Goal: Task Accomplishment & Management: Manage account settings

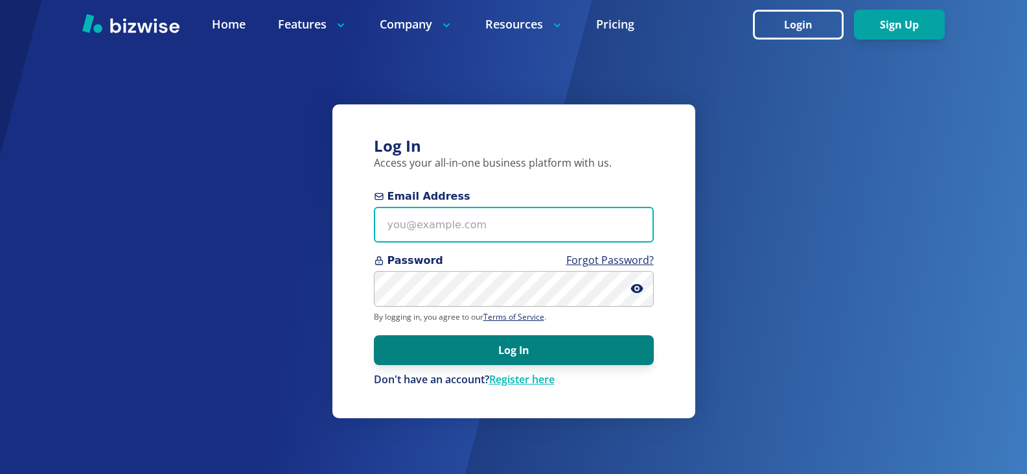
type input "[PERSON_NAME][EMAIL_ADDRESS][DOMAIN_NAME]"
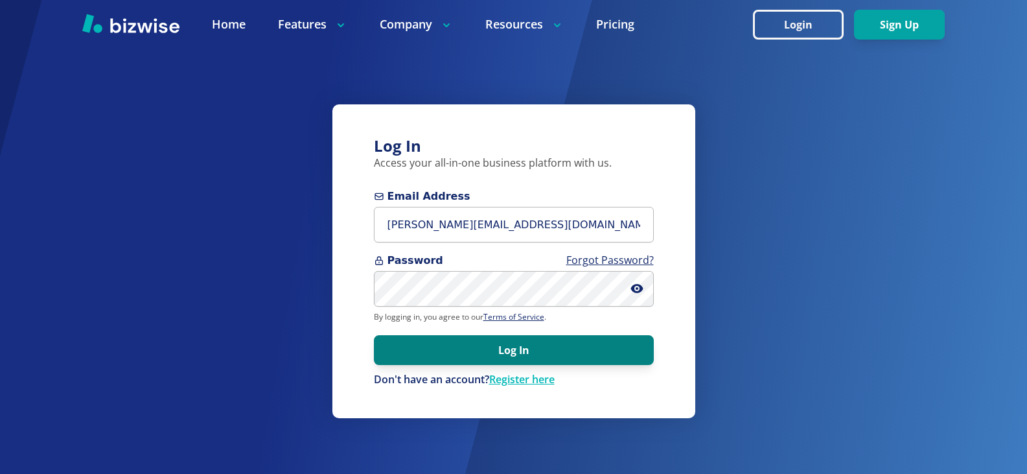
click at [500, 346] on button "Log In" at bounding box center [514, 350] width 280 height 30
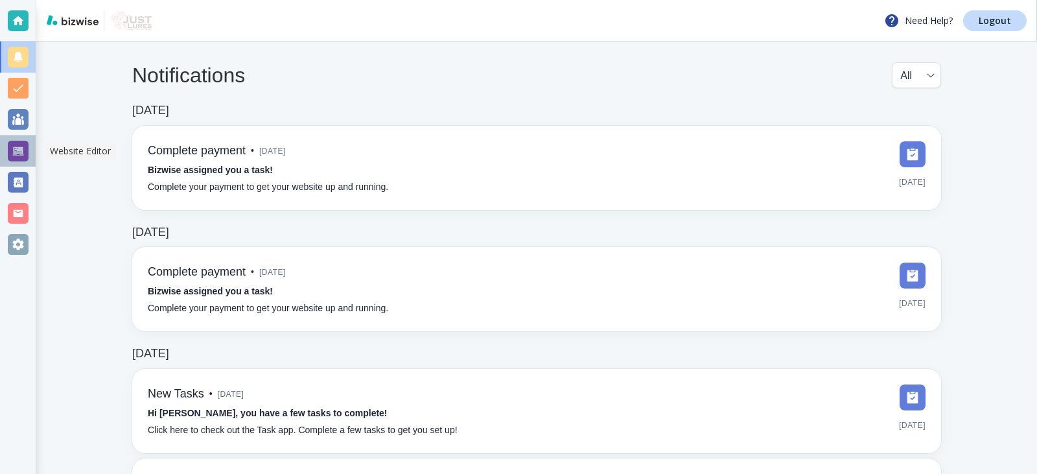
click at [14, 154] on div at bounding box center [18, 151] width 21 height 21
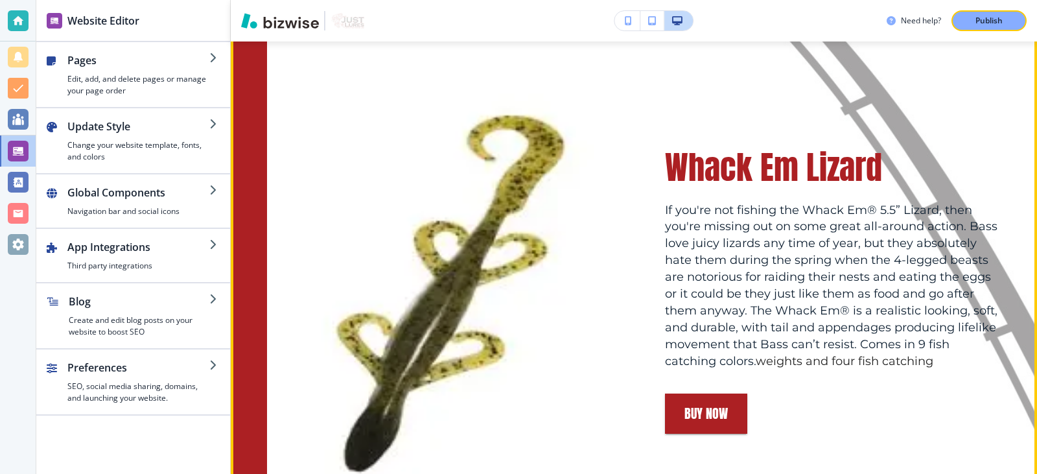
scroll to position [778, 0]
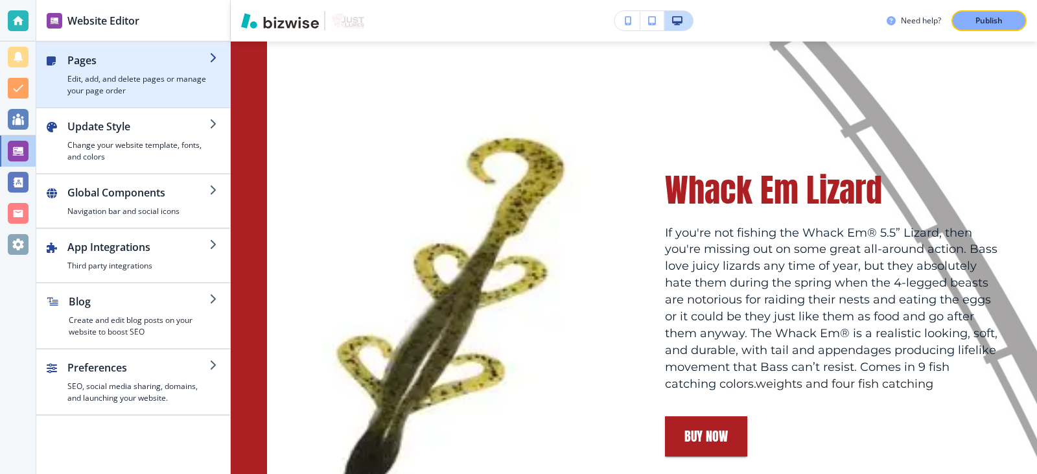
click at [100, 79] on h4 "Edit, add, and delete pages or manage your page order" at bounding box center [138, 84] width 142 height 23
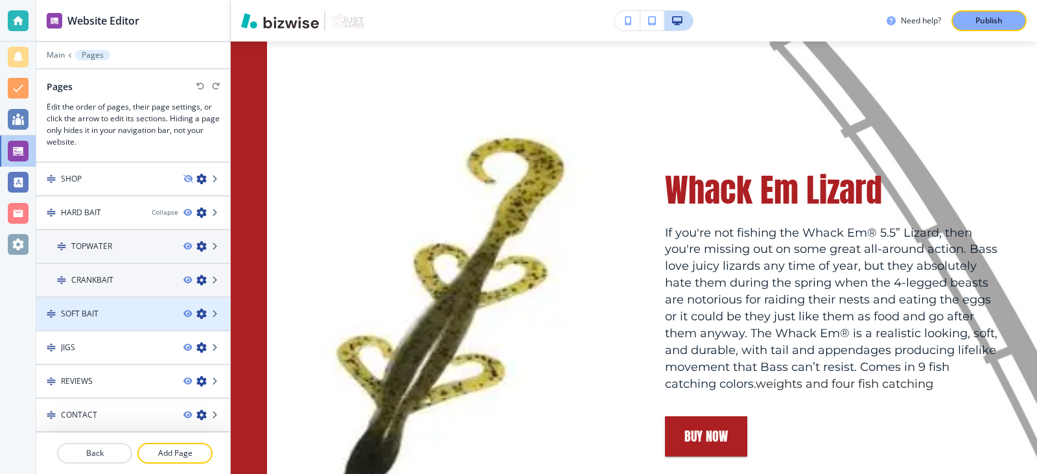
scroll to position [0, 0]
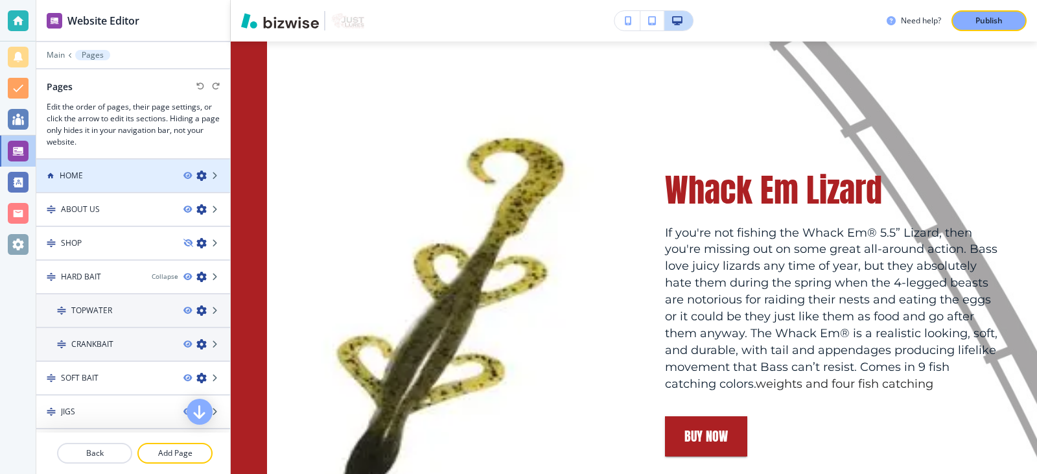
click at [72, 178] on h4 "HOME" at bounding box center [71, 176] width 23 height 12
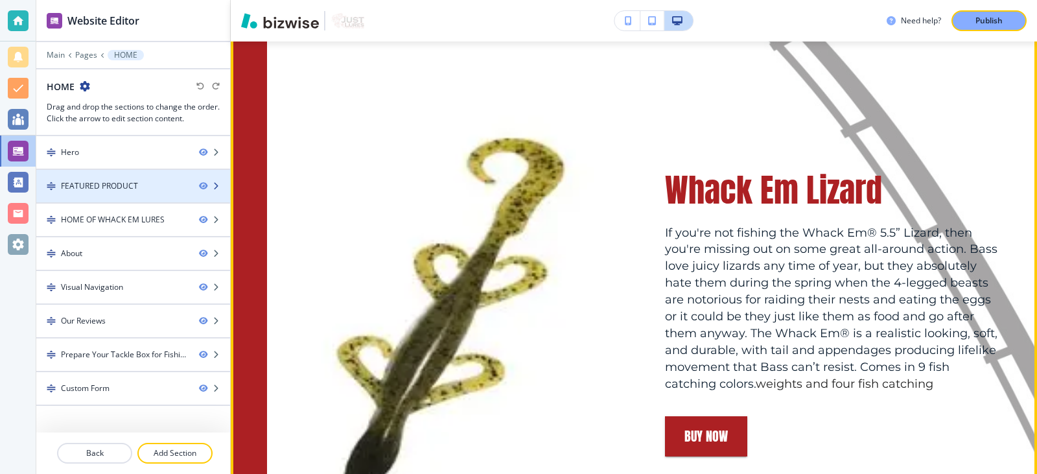
click at [89, 188] on div "FEATURED PRODUCT" at bounding box center [99, 186] width 77 height 12
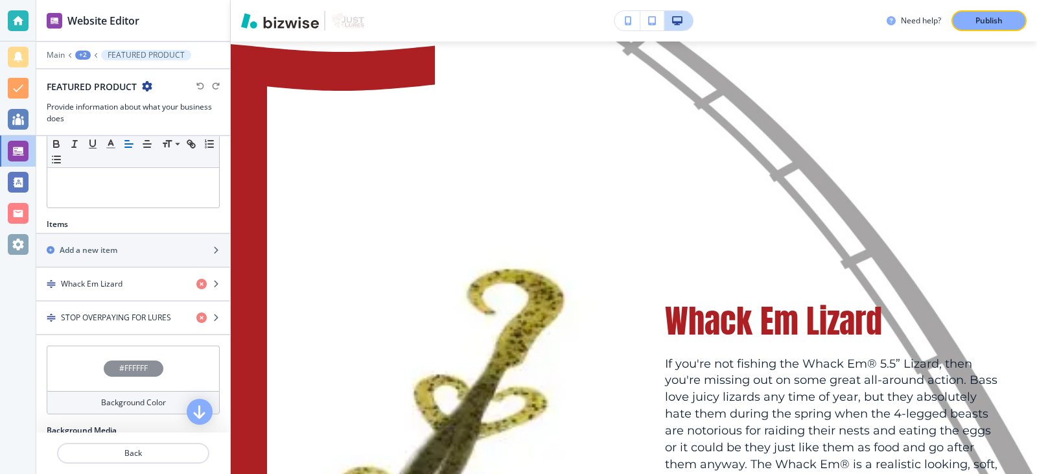
scroll to position [389, 0]
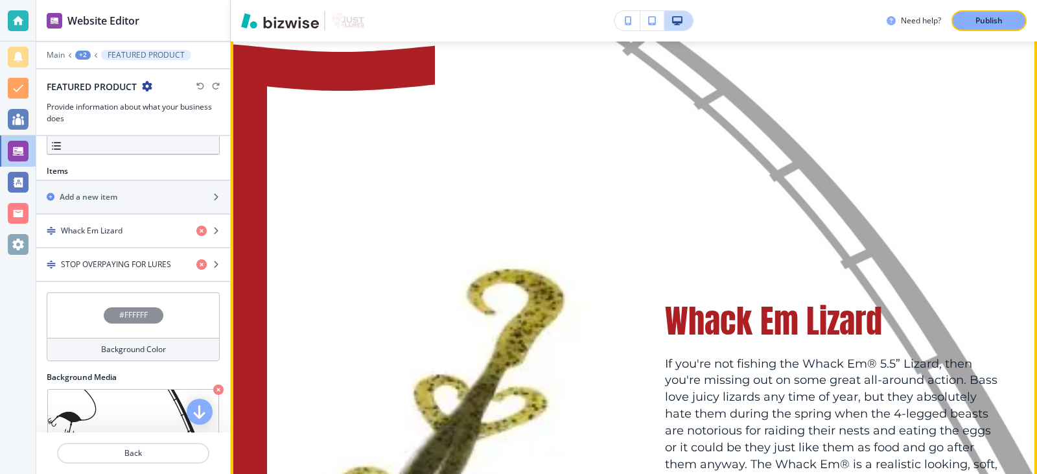
click at [466, 406] on img at bounding box center [435, 443] width 336 height 726
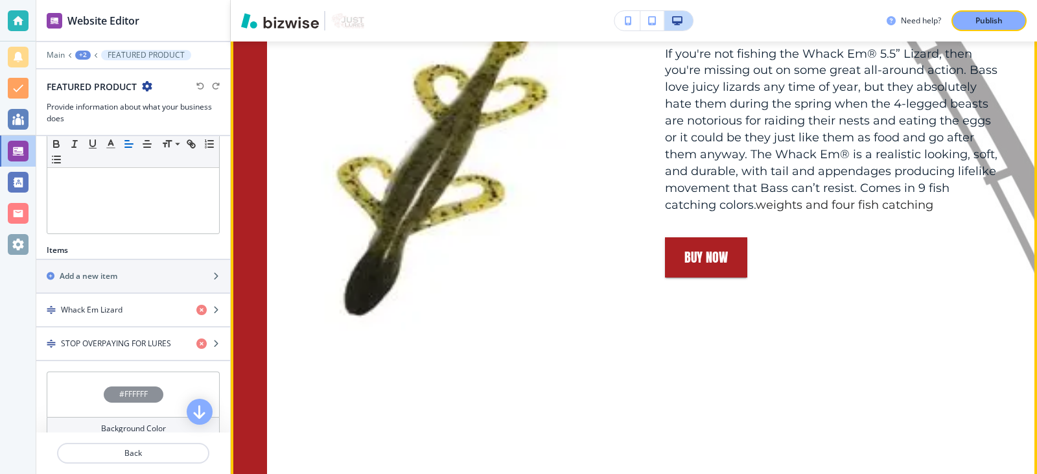
scroll to position [971, 0]
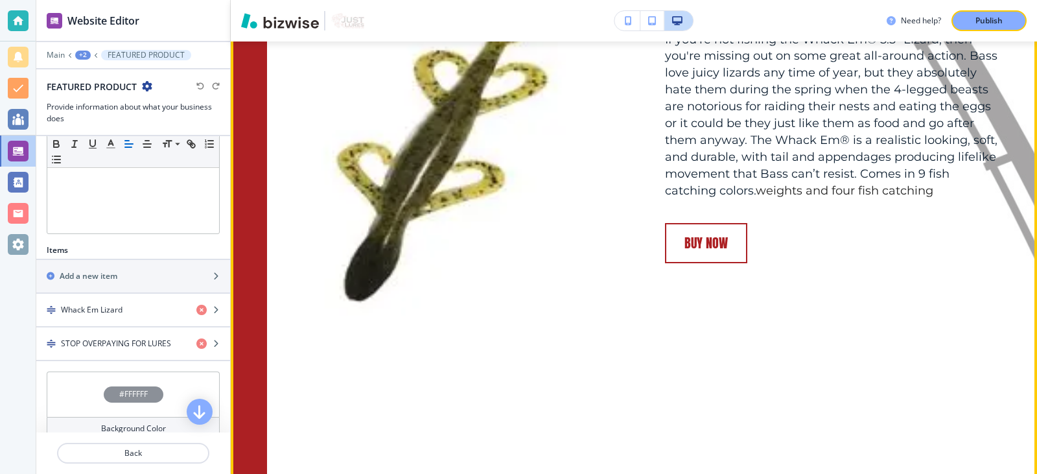
click at [701, 233] on link "Buy Now" at bounding box center [706, 243] width 82 height 40
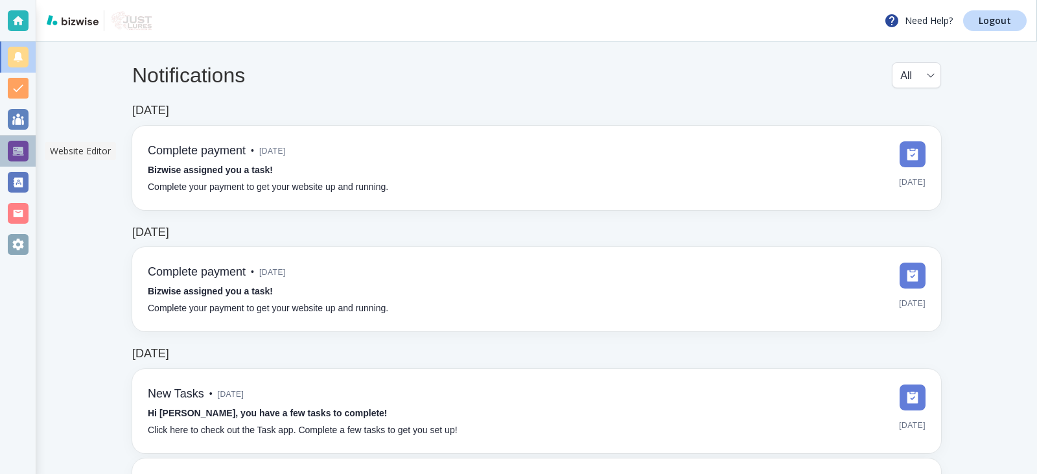
click at [14, 151] on div at bounding box center [18, 151] width 21 height 21
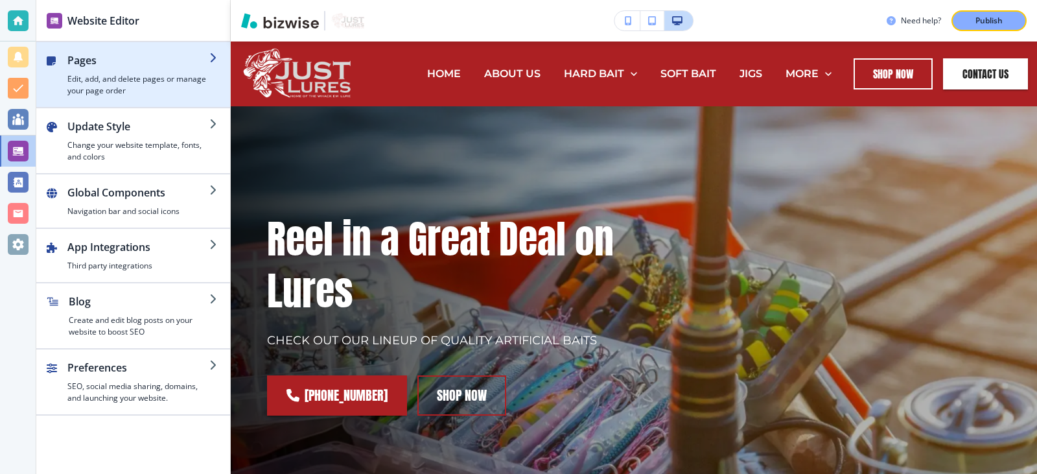
click at [136, 77] on h4 "Edit, add, and delete pages or manage your page order" at bounding box center [138, 84] width 142 height 23
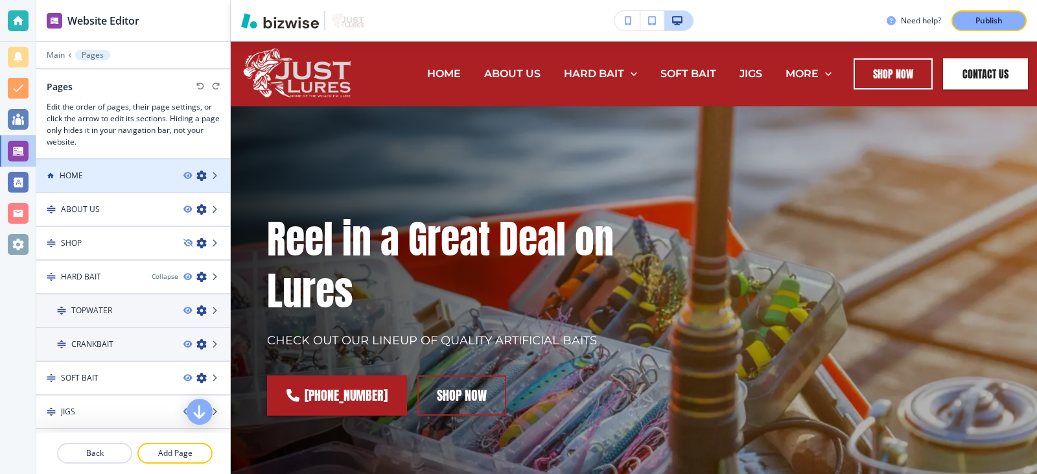
click at [87, 177] on div "HOME" at bounding box center [104, 176] width 137 height 12
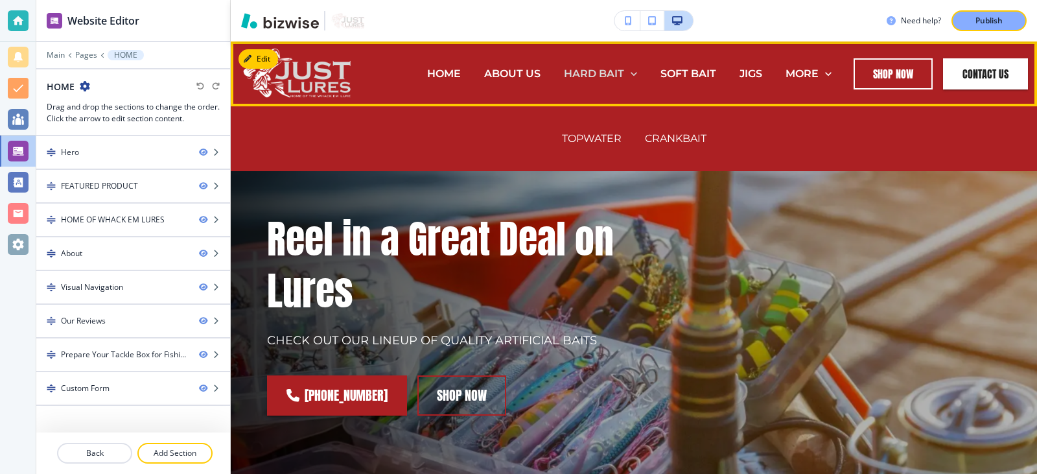
click at [574, 71] on p "HARD BAIT" at bounding box center [594, 73] width 60 height 15
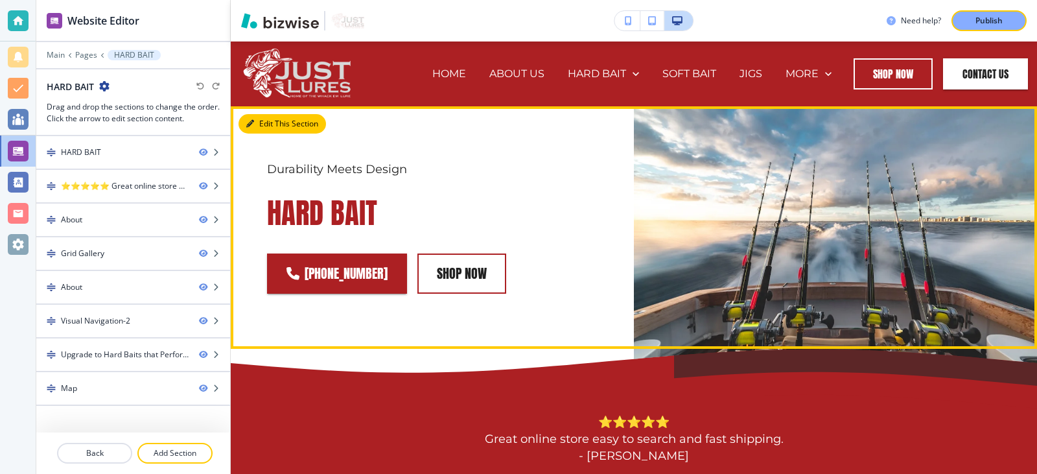
click at [255, 120] on button "Edit This Section" at bounding box center [283, 123] width 88 height 19
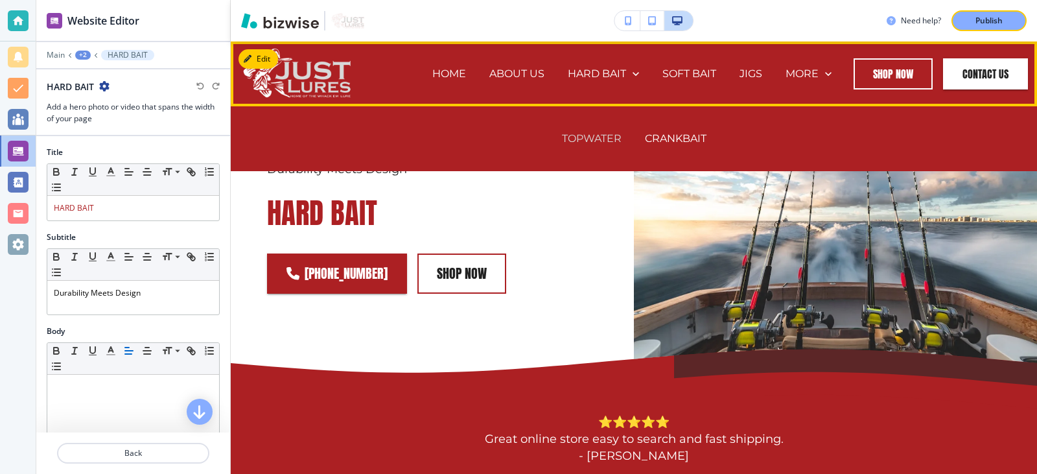
click at [589, 135] on p "TOPWATER" at bounding box center [592, 138] width 60 height 15
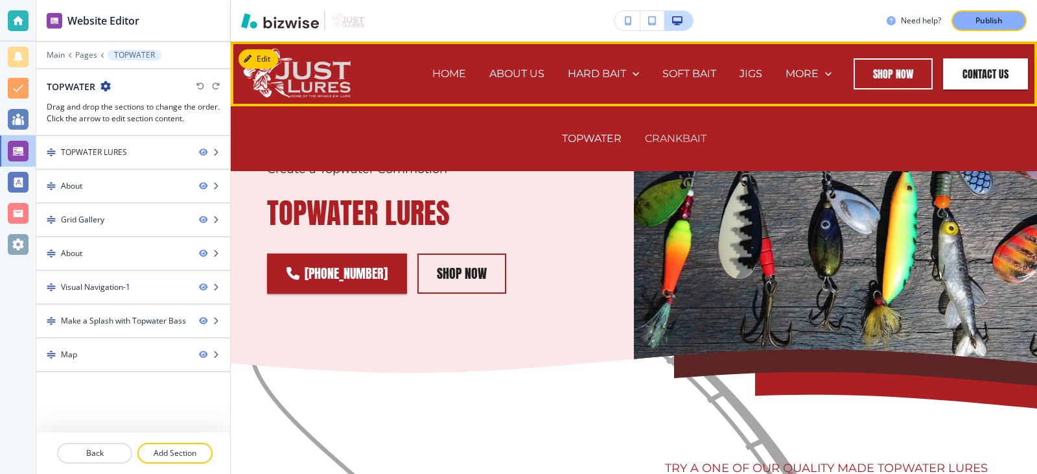
click at [666, 134] on p "CRANKBAIT" at bounding box center [676, 138] width 62 height 15
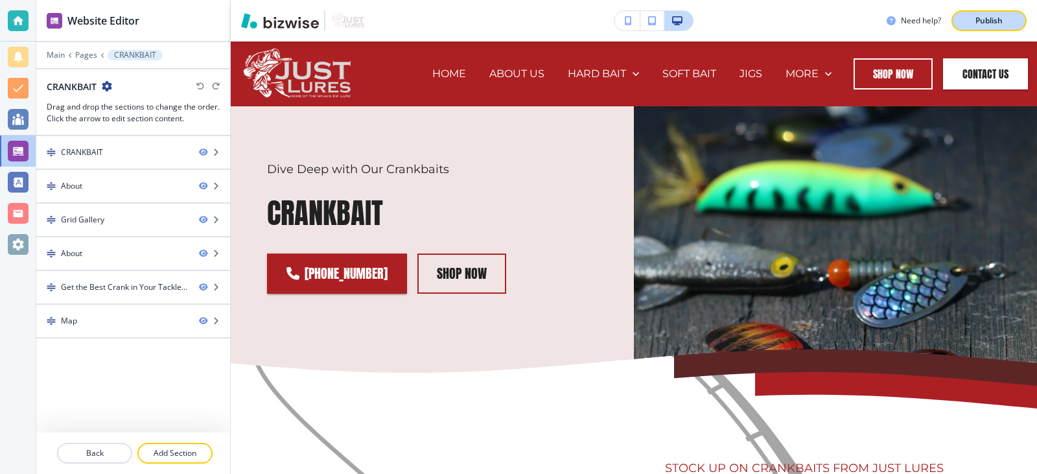
click at [991, 20] on p "Publish" at bounding box center [989, 21] width 27 height 12
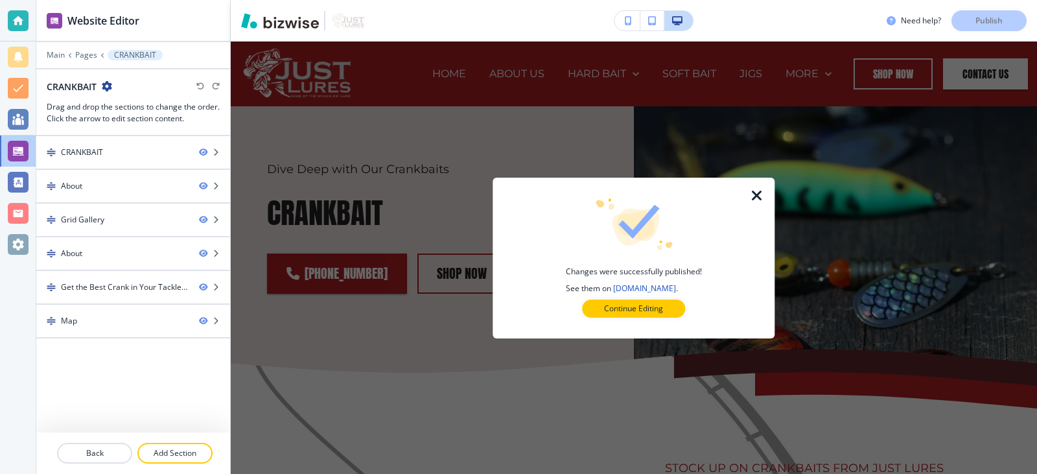
click at [753, 197] on icon "button" at bounding box center [757, 196] width 16 height 16
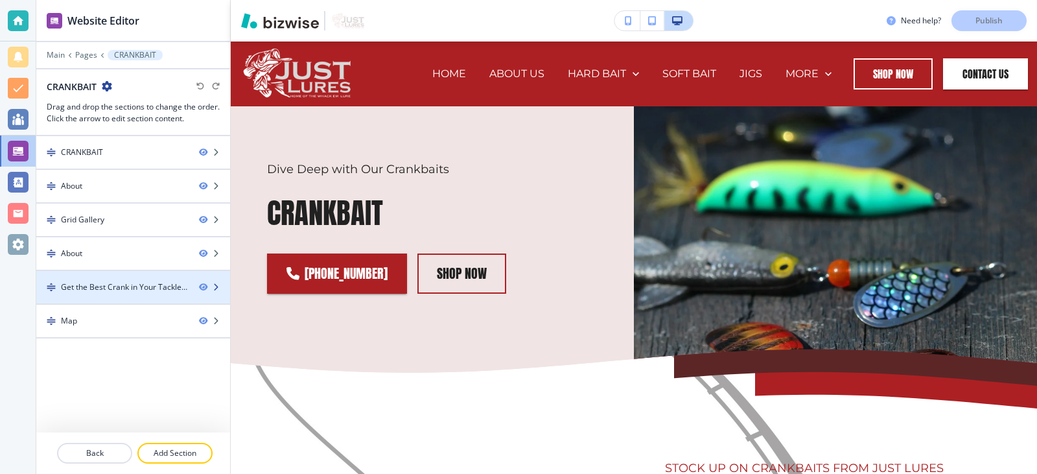
click at [95, 290] on div "Get the Best Crank in Your Tackle Box" at bounding box center [125, 287] width 128 height 12
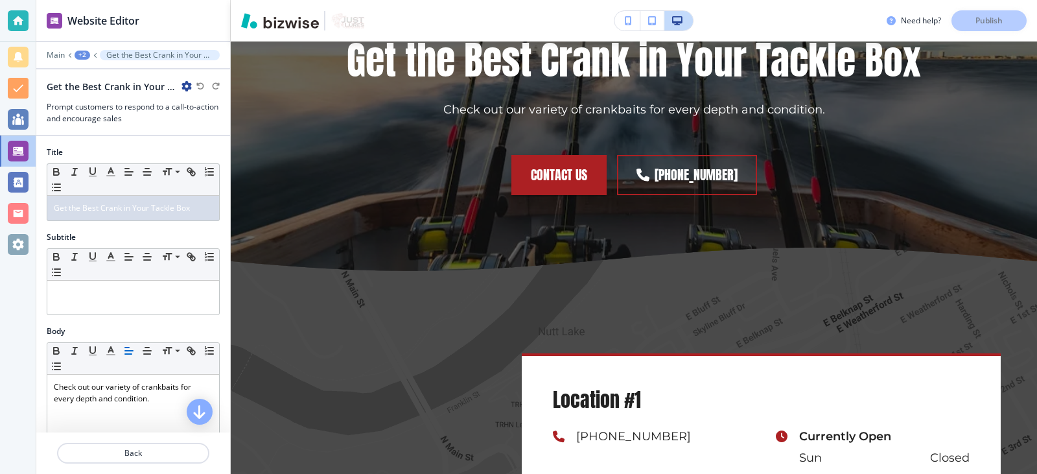
scroll to position [2015, 0]
